Goal: Information Seeking & Learning: Learn about a topic

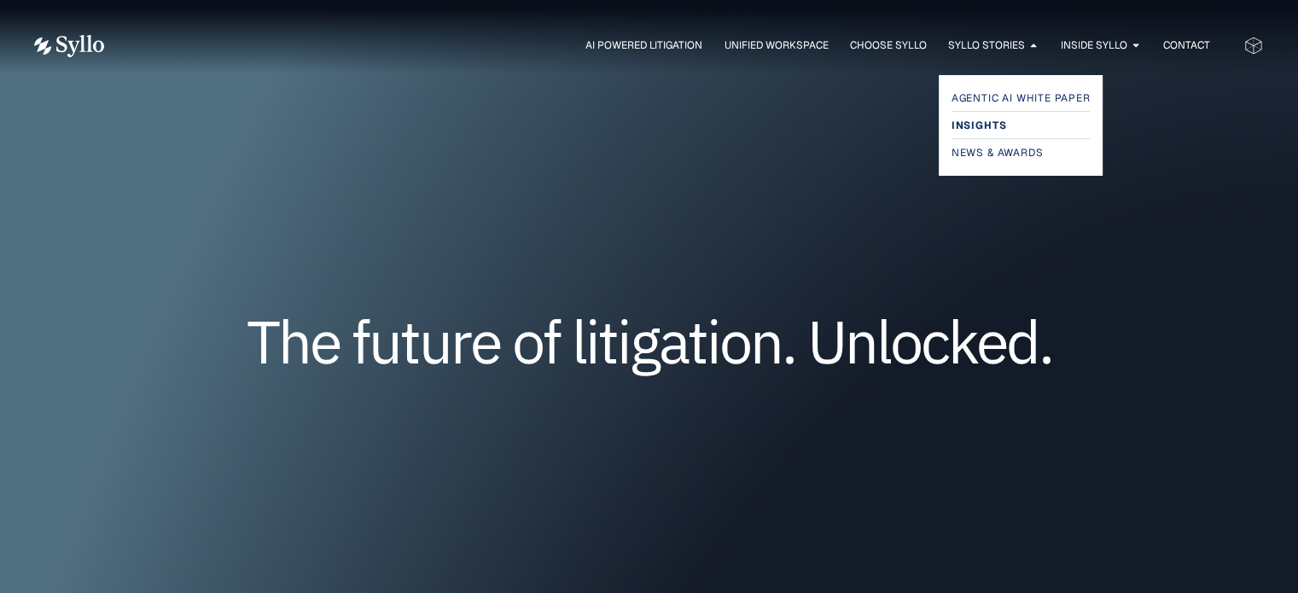
click at [973, 126] on span "Insights" at bounding box center [979, 125] width 55 height 20
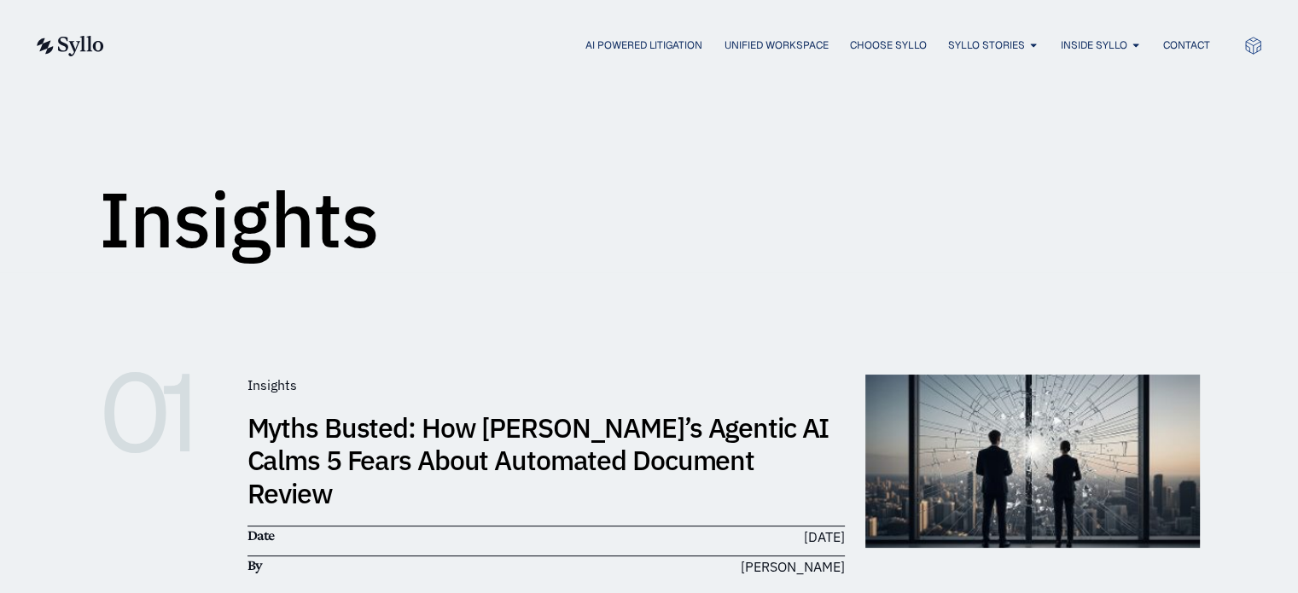
scroll to position [171, 0]
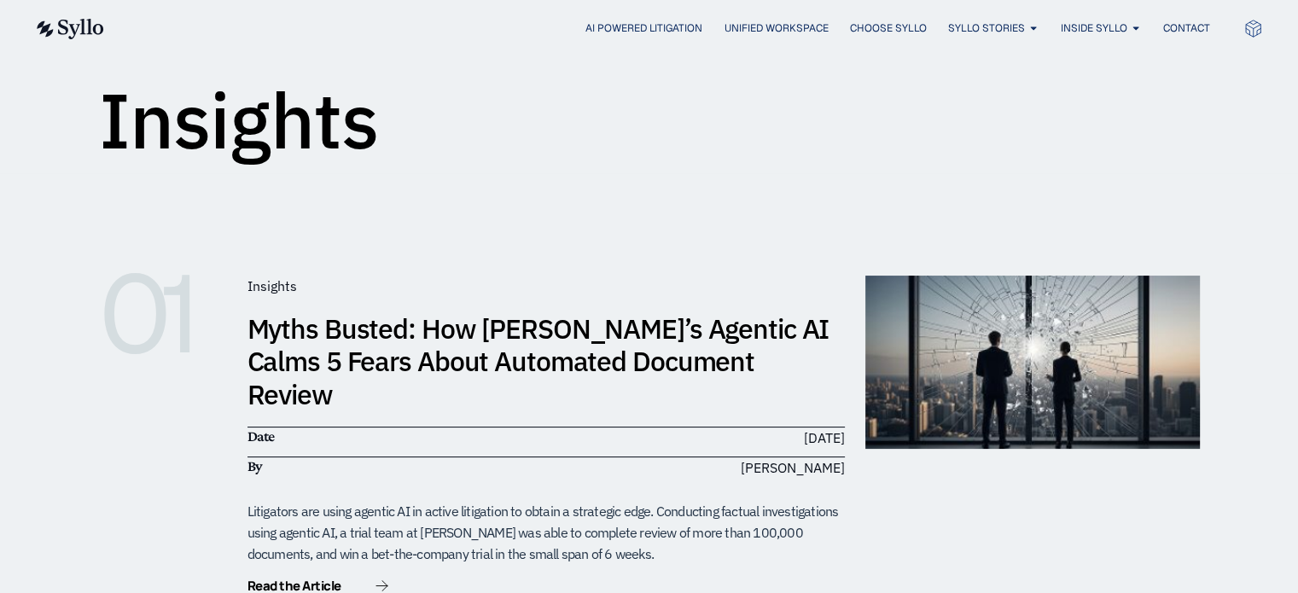
click at [448, 330] on link "Myths Busted: How [PERSON_NAME]’s Agentic AI Calms 5 Fears About Automated Docu…" at bounding box center [538, 362] width 582 height 102
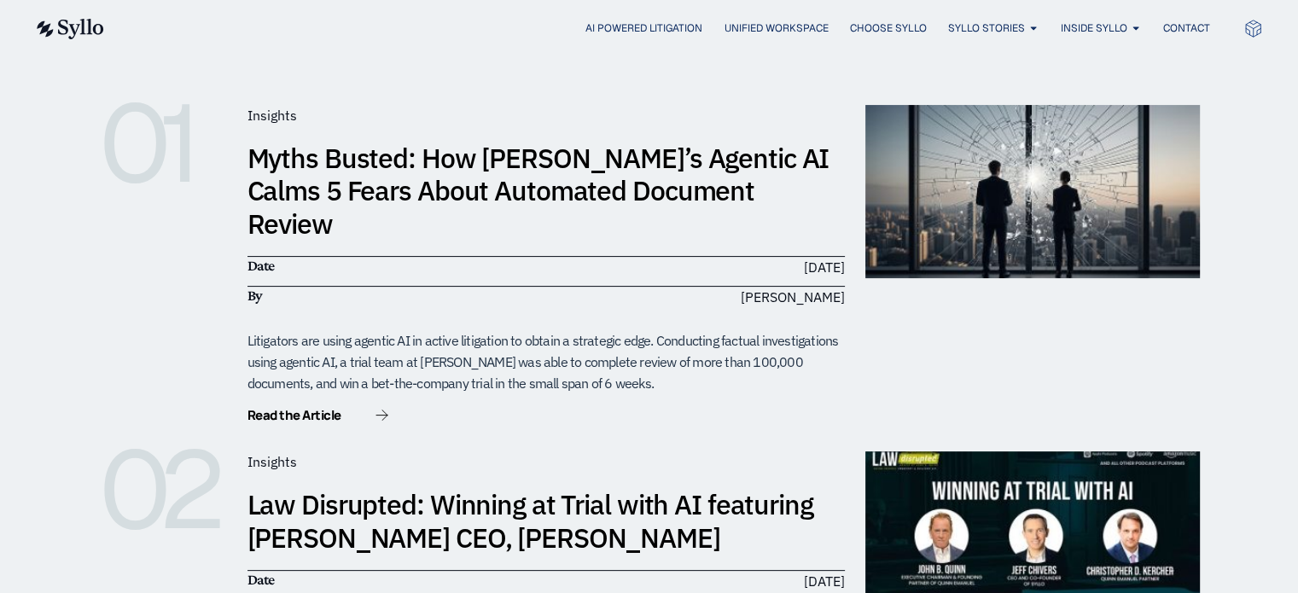
scroll to position [0, 0]
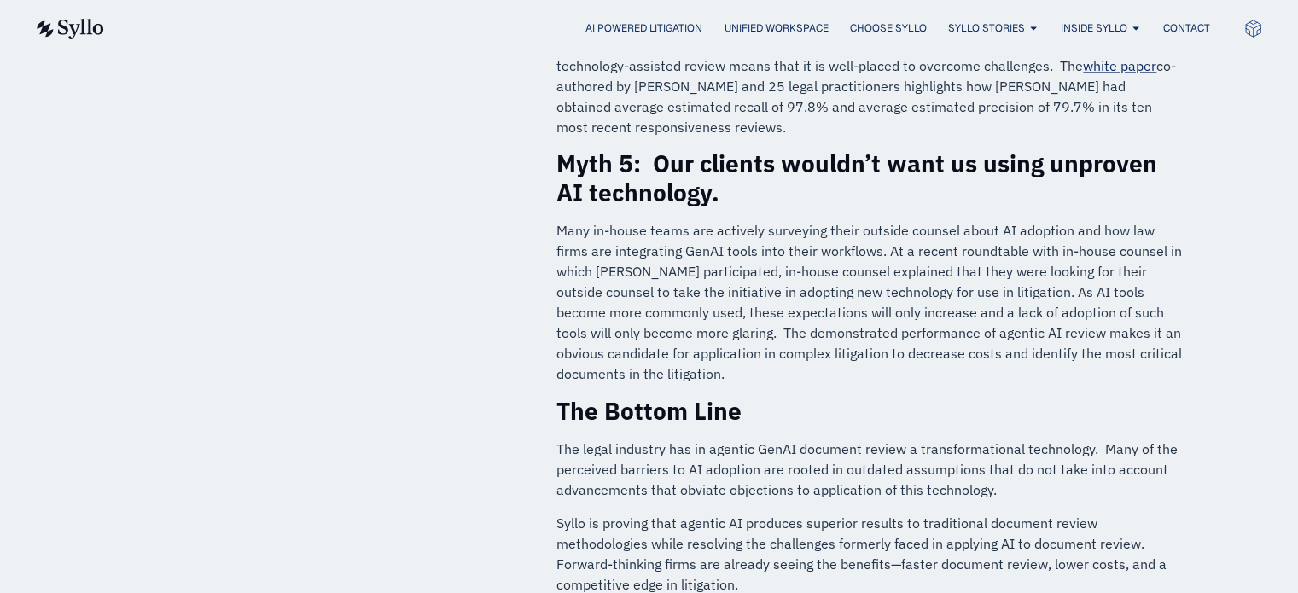
scroll to position [2134, 0]
